Goal: Ask a question

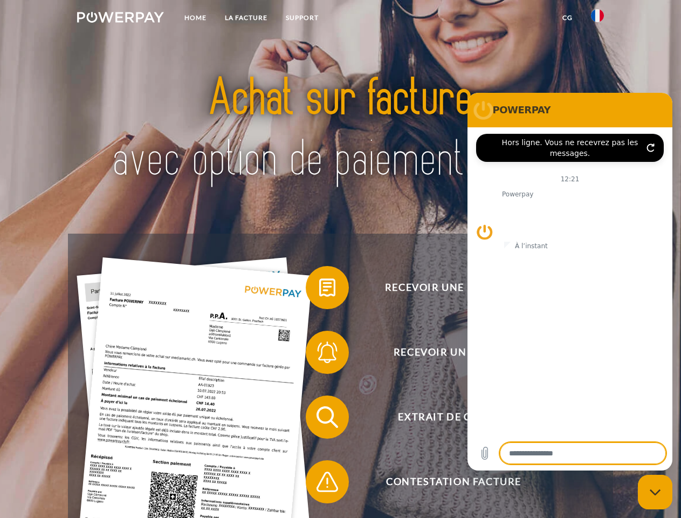
click at [120, 19] on img at bounding box center [120, 17] width 87 height 11
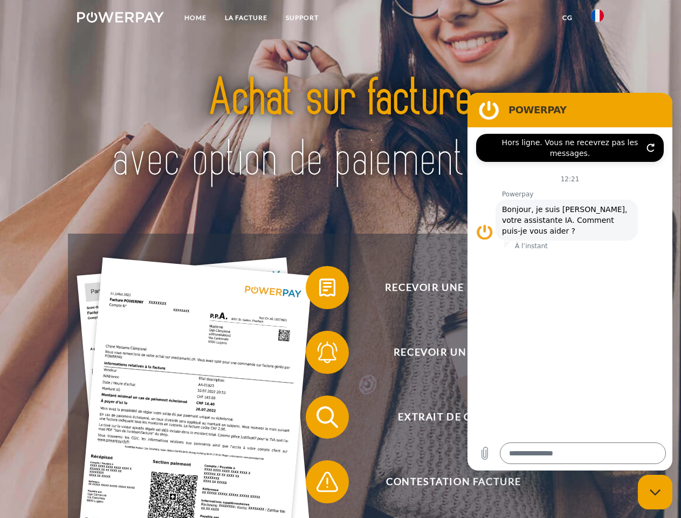
click at [598, 19] on img at bounding box center [597, 15] width 13 height 13
click at [568, 18] on link "CG" at bounding box center [567, 17] width 29 height 19
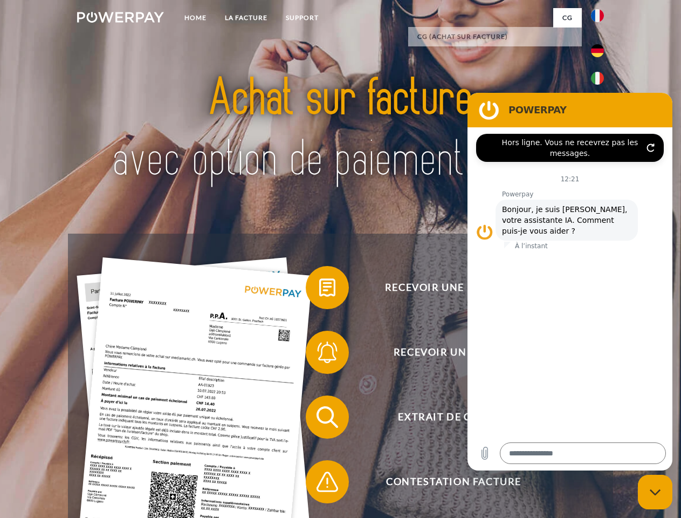
click at [319, 290] on span at bounding box center [311, 288] width 54 height 54
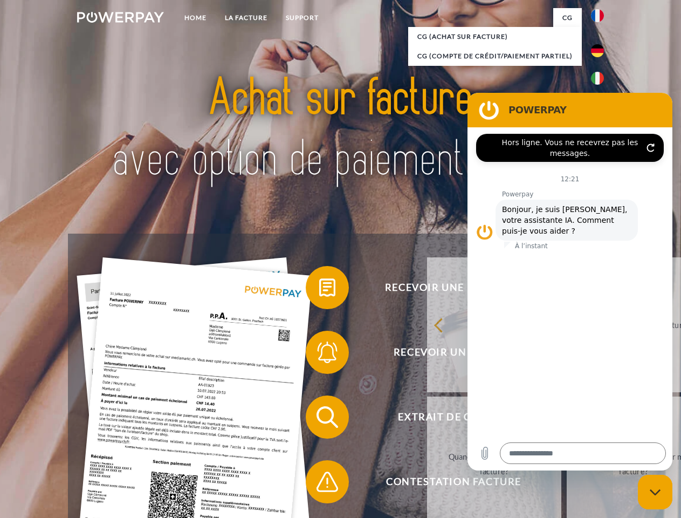
click at [319, 354] on div "Recevoir une facture ? Recevoir un rappel? Extrait de compte retour" at bounding box center [340, 450] width 545 height 432
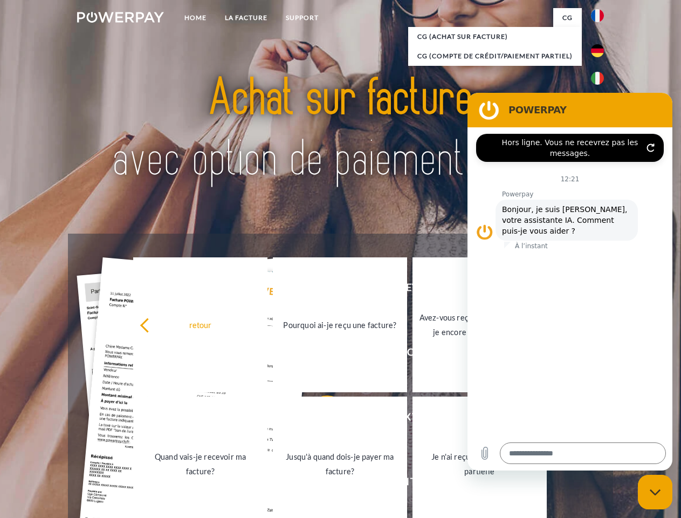
click at [319, 419] on link "Jusqu'à quand dois-je payer ma facture?" at bounding box center [340, 464] width 134 height 135
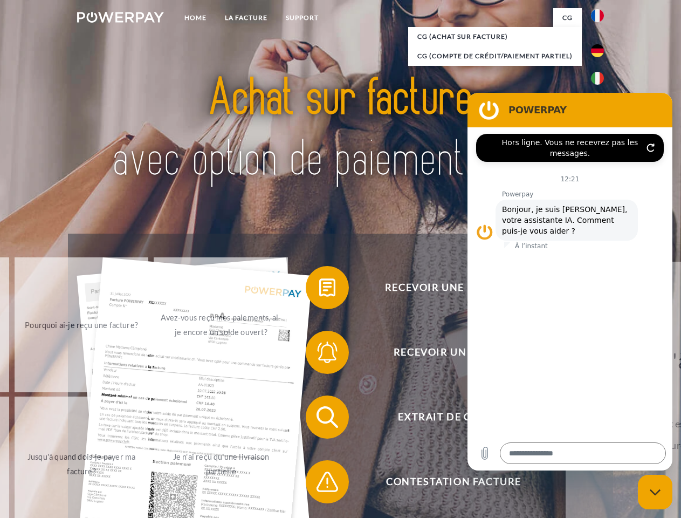
click at [319, 484] on span at bounding box center [311, 482] width 54 height 54
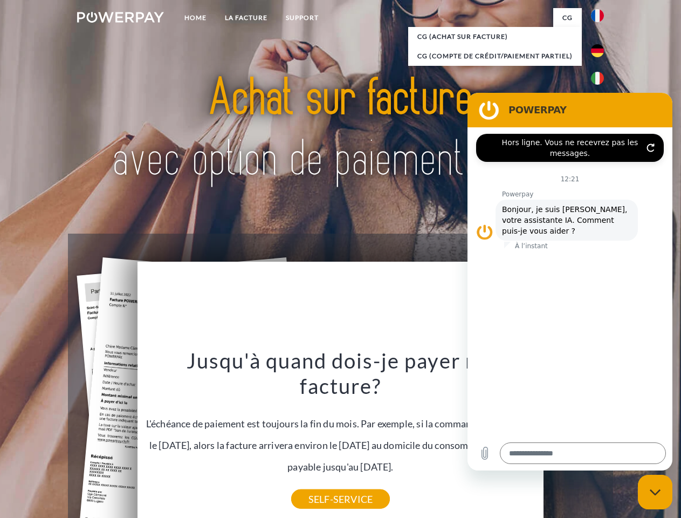
click at [655, 492] on icon "Fermer la fenêtre de messagerie" at bounding box center [655, 492] width 11 height 7
type textarea "*"
